Goal: Complete application form: Complete application form

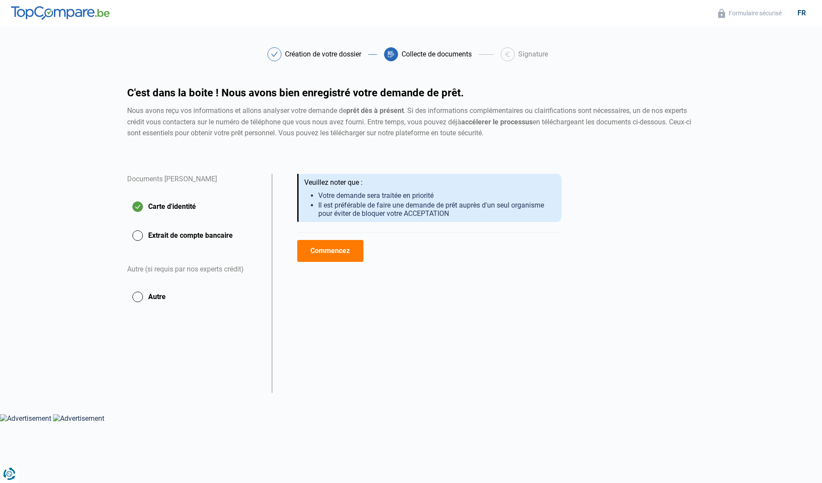
click at [138, 234] on button "Extrait de compte bancaire" at bounding box center [194, 236] width 134 height 22
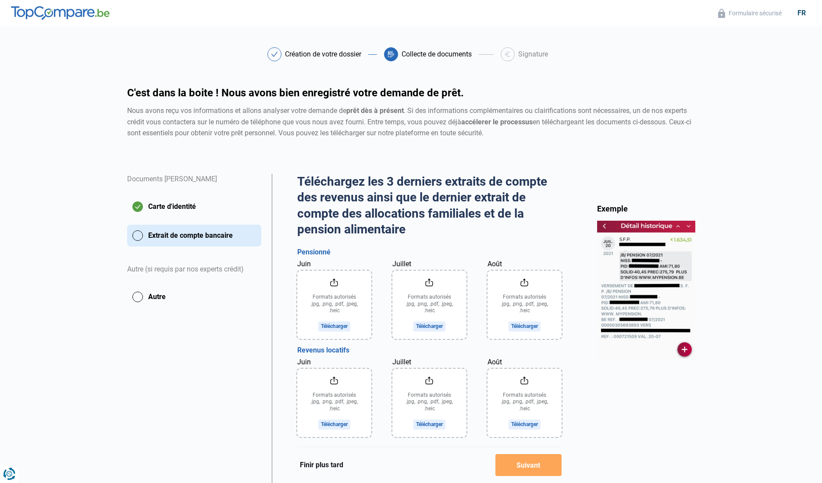
click at [339, 324] on input "Juin" at bounding box center [334, 305] width 74 height 68
click at [344, 325] on input "Juin" at bounding box center [334, 305] width 74 height 68
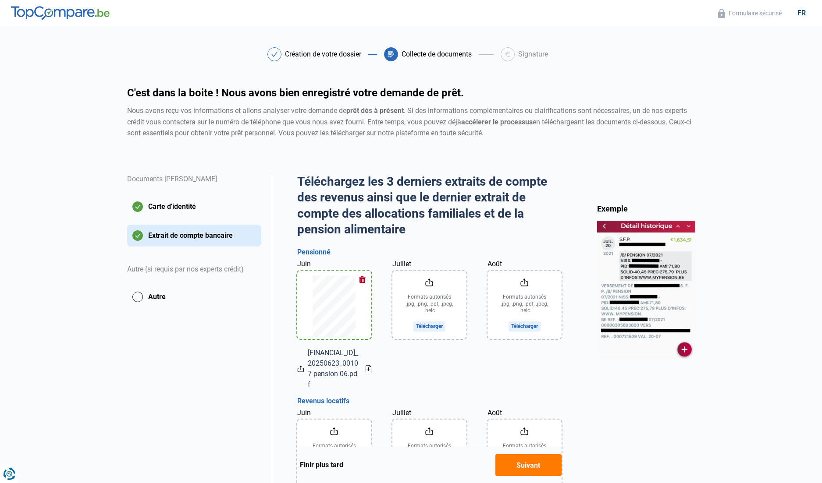
click at [437, 321] on input "Juillet" at bounding box center [429, 305] width 74 height 68
click at [532, 324] on input "Août" at bounding box center [524, 305] width 74 height 68
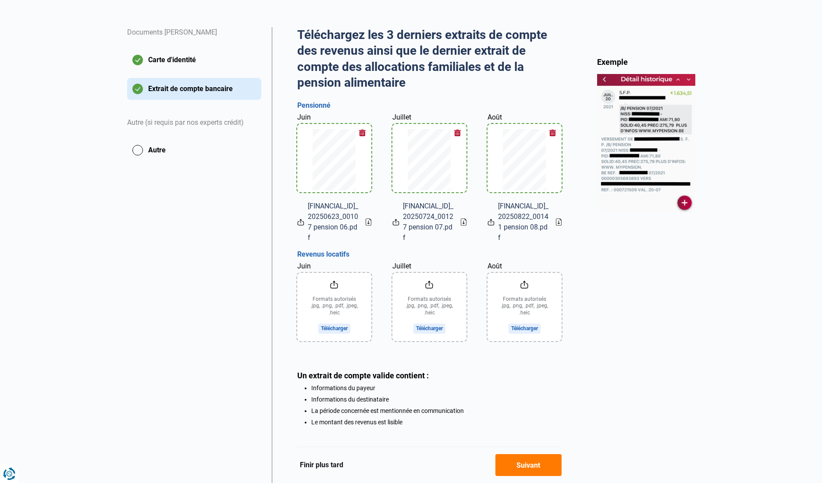
scroll to position [148, 0]
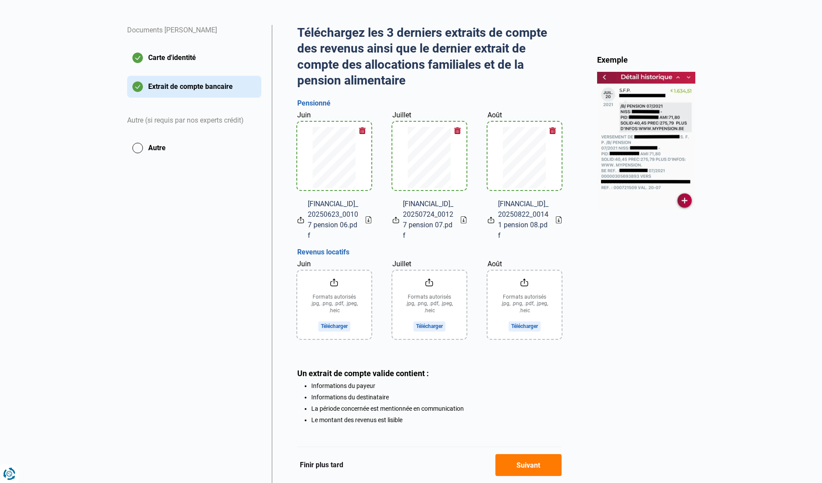
click at [342, 322] on input "Juin" at bounding box center [334, 305] width 74 height 68
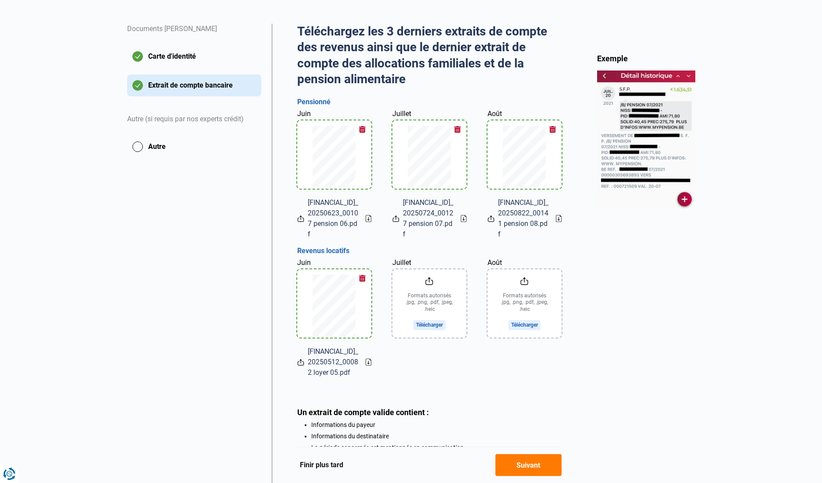
click at [436, 322] on input "Juillet" at bounding box center [429, 304] width 74 height 68
click at [529, 323] on input "Août" at bounding box center [524, 304] width 74 height 68
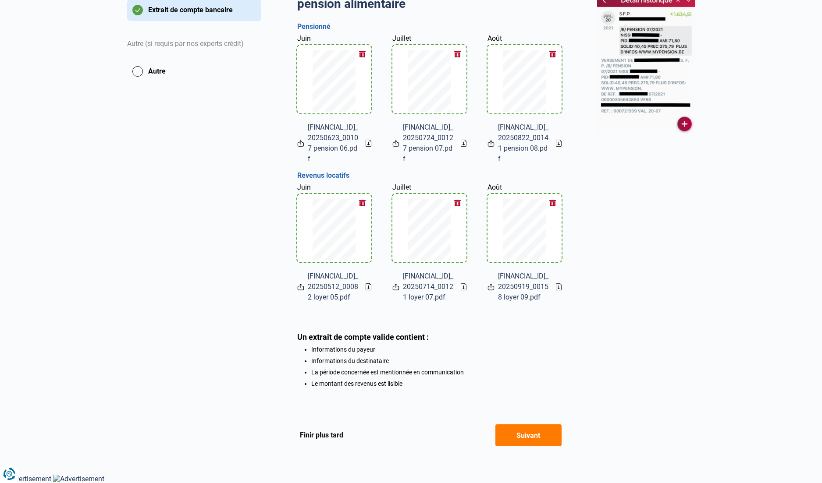
scroll to position [234, 0]
click at [532, 436] on button "Suivant" at bounding box center [528, 436] width 66 height 22
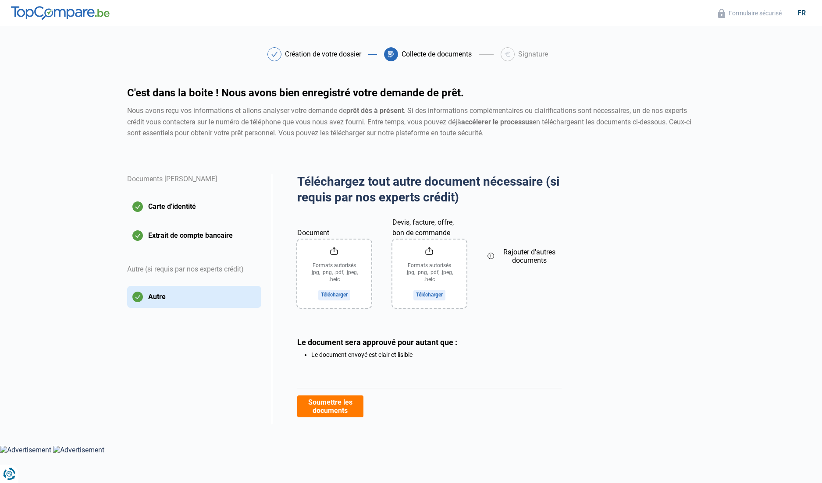
click at [332, 291] on input "Document" at bounding box center [334, 274] width 74 height 68
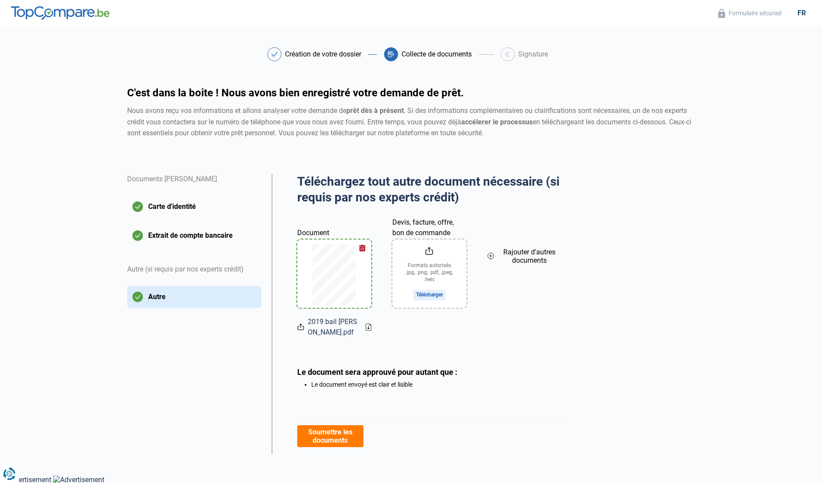
click at [343, 436] on button "Soumettre les documents" at bounding box center [330, 437] width 66 height 22
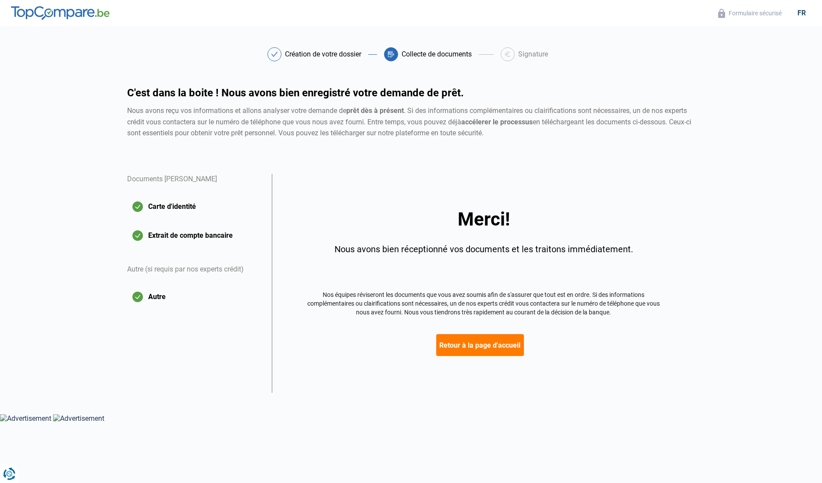
scroll to position [0, 0]
